Goal: Check status: Check status

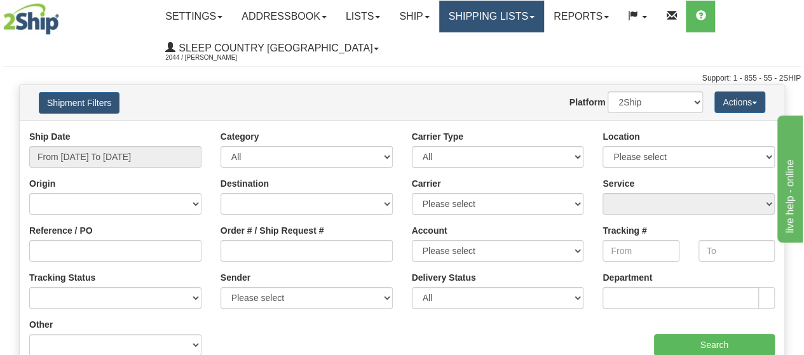
click at [535, 18] on span at bounding box center [532, 17] width 5 height 3
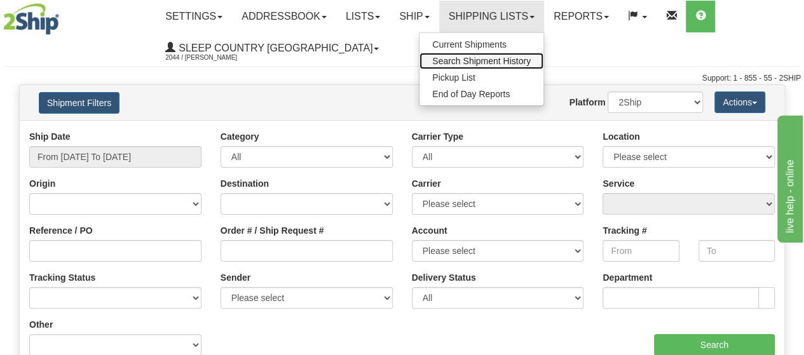
click at [514, 58] on span "Search Shipment History" at bounding box center [481, 61] width 99 height 10
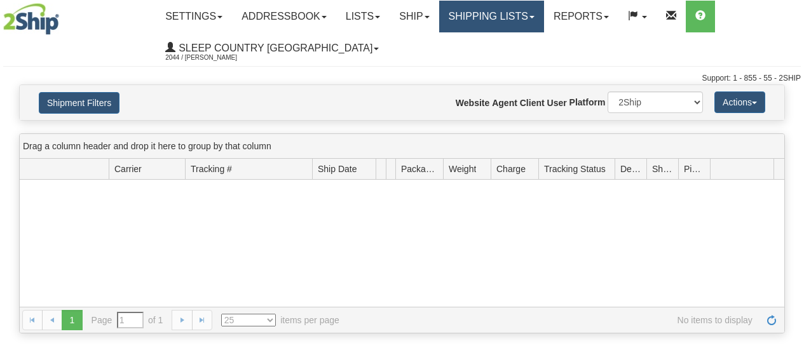
type input "From [DATE] To [DATE]"
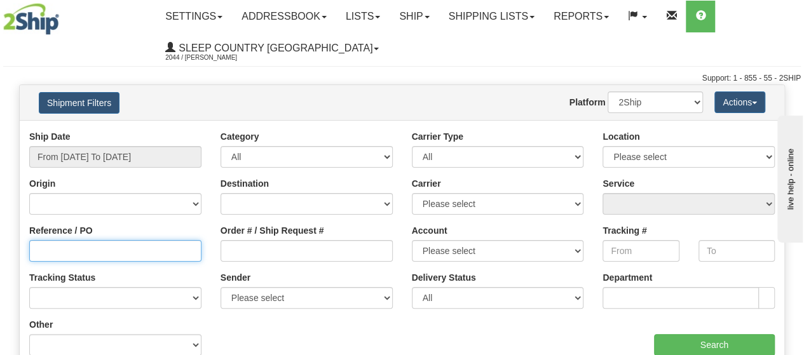
click at [89, 251] on input "Reference / PO" at bounding box center [115, 251] width 172 height 22
paste input "1058066"
type input "1058066"
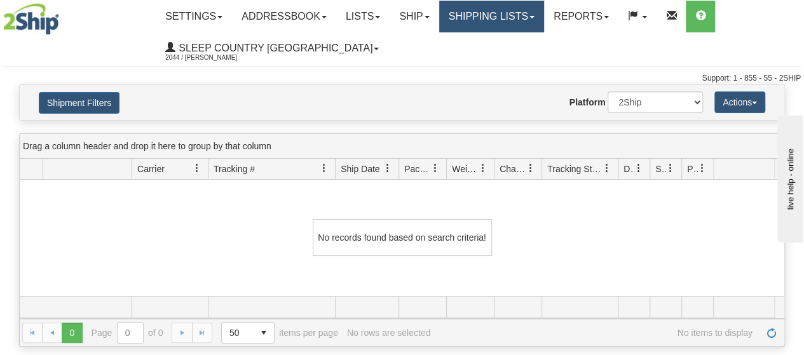
click at [535, 17] on span at bounding box center [532, 17] width 5 height 3
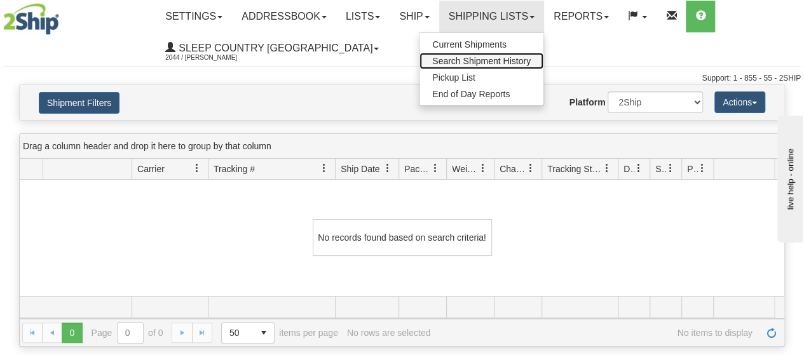
click at [510, 62] on span "Search Shipment History" at bounding box center [481, 61] width 99 height 10
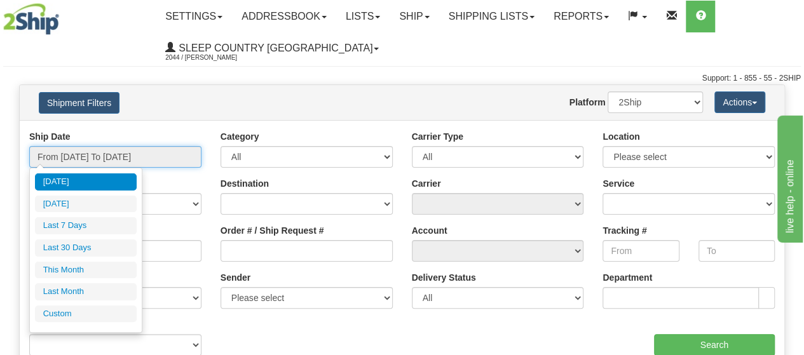
click at [171, 158] on input "From [DATE] To [DATE]" at bounding box center [115, 157] width 172 height 22
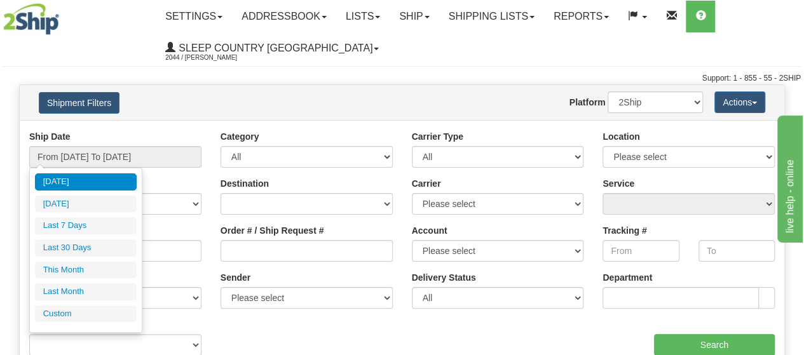
click at [106, 245] on li "Last 30 Days" at bounding box center [86, 248] width 102 height 17
type input "From 08/20/2025 To 09/18/2025"
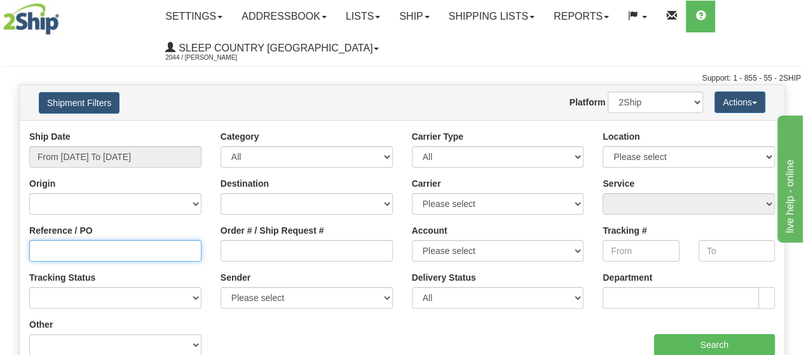
click at [72, 259] on input "Reference / PO" at bounding box center [115, 251] width 172 height 22
paste input "1058066"
type input "1058066"
